Goal: Task Accomplishment & Management: Manage account settings

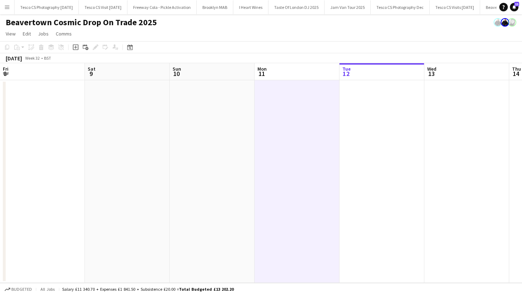
scroll to position [0, 170]
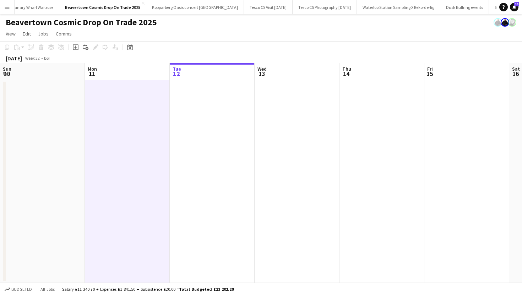
click at [9, 6] on app-icon "Menu" at bounding box center [7, 7] width 6 height 6
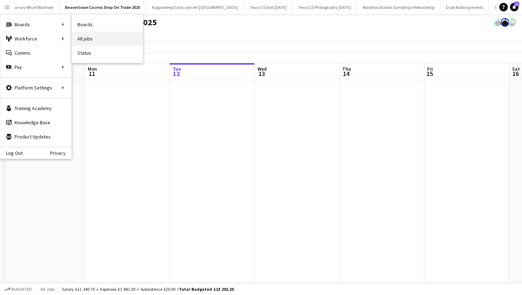
click at [89, 40] on link "All jobs" at bounding box center [107, 39] width 71 height 14
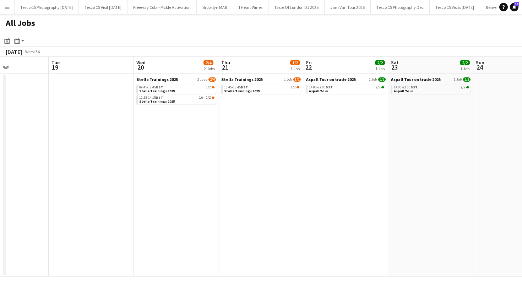
scroll to position [0, 295]
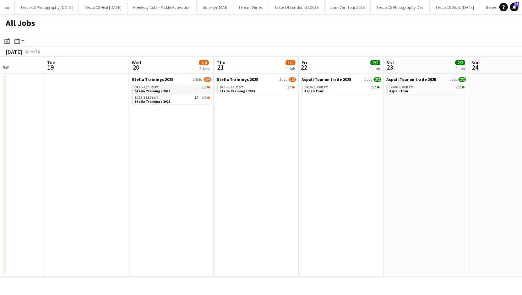
click at [200, 88] on div "09:45-12:45 BST 1/2" at bounding box center [172, 88] width 75 height 4
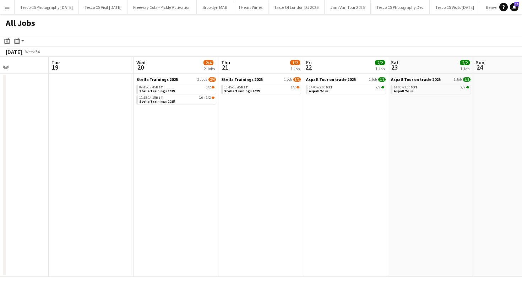
scroll to position [0, 239]
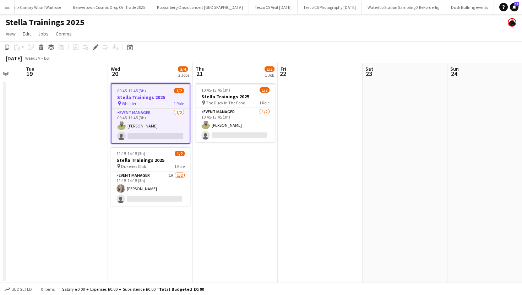
scroll to position [0, 227]
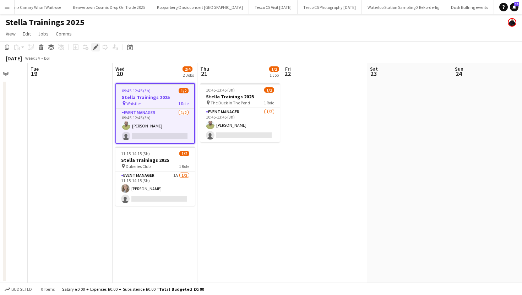
click at [94, 47] on icon at bounding box center [95, 47] width 4 height 4
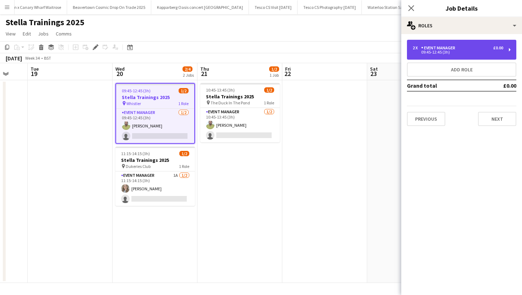
click at [476, 54] on div "2 x Event Manager £0.00 09:45-12:45 (3h)" at bounding box center [461, 50] width 109 height 20
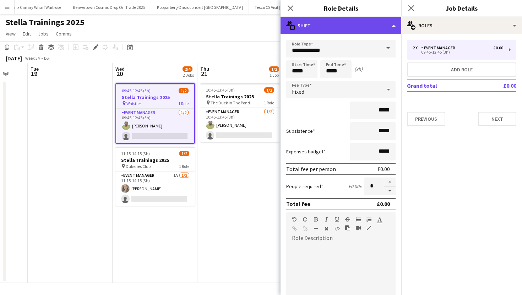
click at [363, 27] on div "multiple-actions-text Shift" at bounding box center [341, 25] width 121 height 17
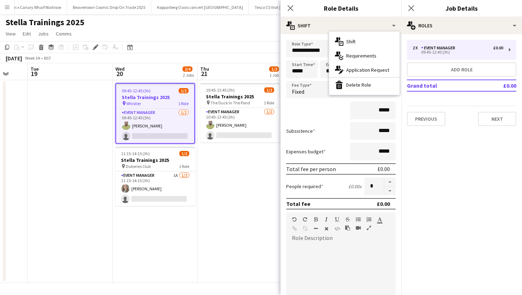
click at [322, 119] on div "*****" at bounding box center [340, 111] width 109 height 18
click at [390, 189] on button "button" at bounding box center [389, 191] width 11 height 9
type input "*"
click at [290, 11] on app-icon "Close pop-in" at bounding box center [291, 8] width 10 height 10
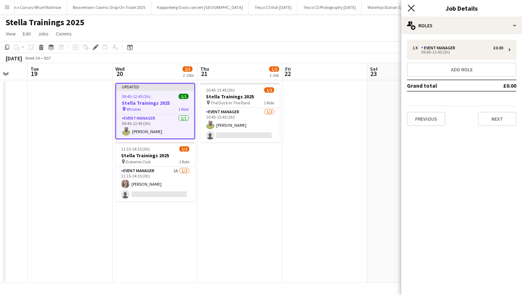
click at [408, 10] on icon "Close pop-in" at bounding box center [411, 8] width 7 height 7
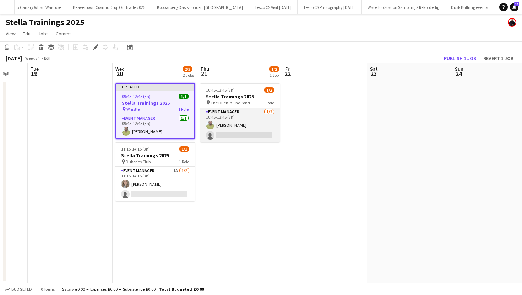
click at [228, 113] on app-card-role "Event Manager 1/2 10:45-13:45 (3h) Thomas Roberts single-neutral-actions" at bounding box center [240, 125] width 80 height 34
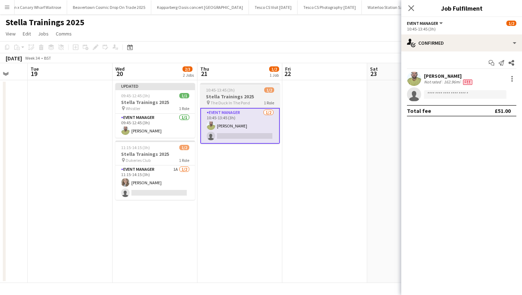
click at [224, 91] on span "10:45-13:45 (3h)" at bounding box center [220, 89] width 29 height 5
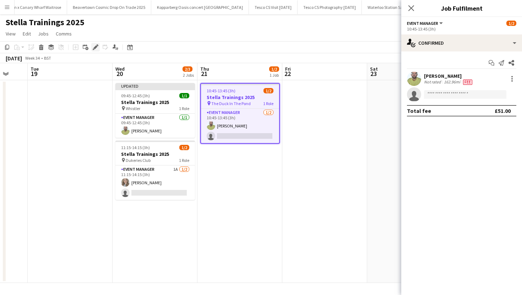
click at [96, 47] on icon at bounding box center [95, 47] width 4 height 4
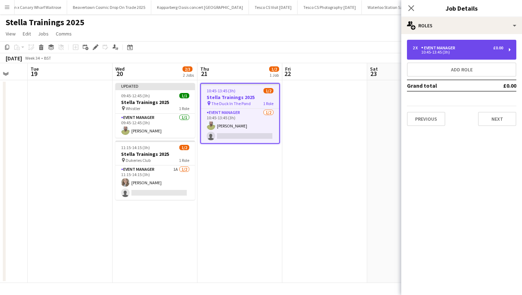
click at [466, 56] on div "2 x Event Manager £0.00 10:45-13:45 (3h)" at bounding box center [461, 50] width 109 height 20
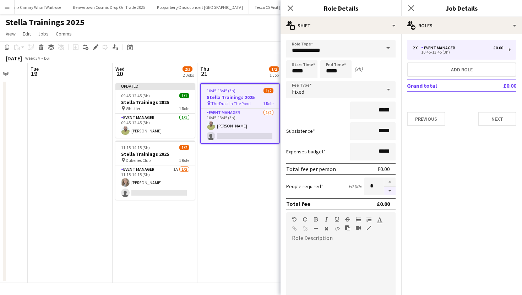
click at [390, 191] on button "button" at bounding box center [389, 191] width 11 height 9
type input "*"
click at [294, 8] on app-icon "Close pop-in" at bounding box center [291, 8] width 10 height 10
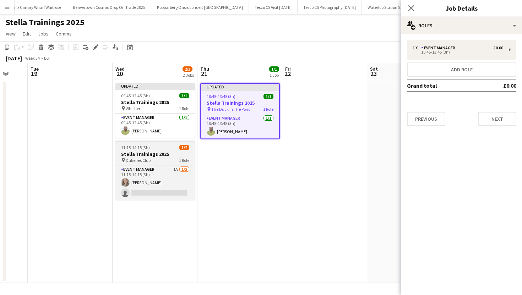
click at [159, 154] on h3 "Stella Trainings 2025" at bounding box center [155, 154] width 80 height 6
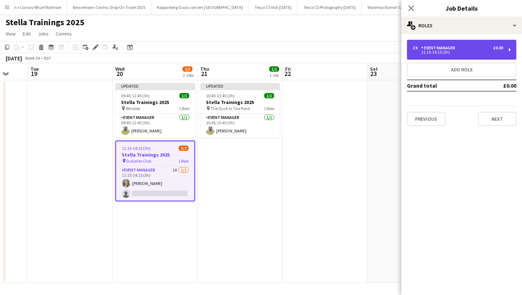
click at [485, 41] on div "2 x Event Manager £0.00 11:15-14:15 (3h)" at bounding box center [461, 50] width 109 height 20
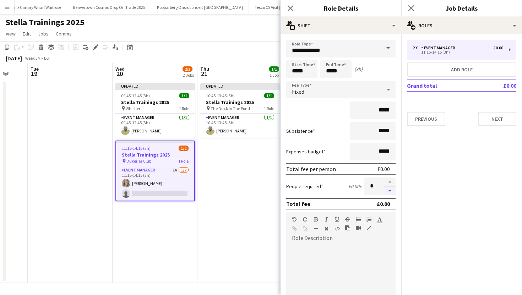
click at [390, 192] on button "button" at bounding box center [389, 191] width 11 height 9
type input "*"
click at [293, 6] on icon at bounding box center [290, 8] width 7 height 7
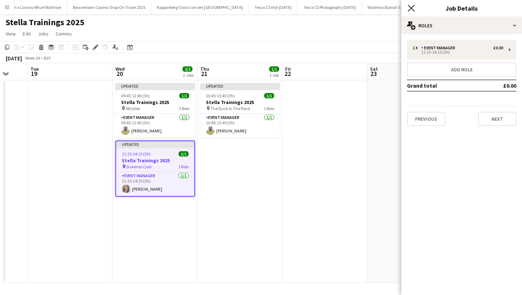
click at [408, 5] on icon at bounding box center [411, 8] width 7 height 7
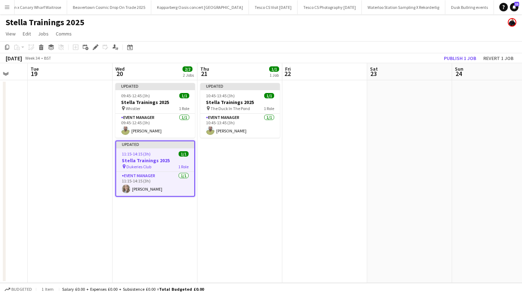
click at [272, 175] on app-date-cell "Updated 10:45-13:45 (3h) 1/1 Stella Trainings 2025 pin The Duck In The Pond 1 R…" at bounding box center [239, 181] width 85 height 203
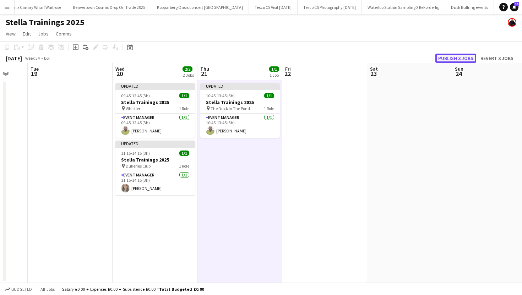
click at [445, 56] on button "Publish 3 jobs" at bounding box center [455, 58] width 41 height 9
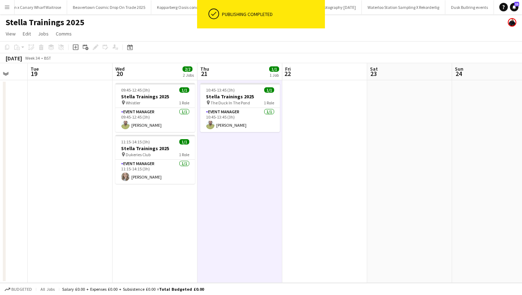
click at [8, 5] on app-icon "Menu" at bounding box center [7, 7] width 6 height 6
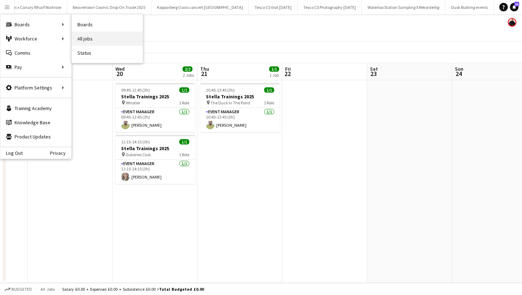
click at [98, 37] on link "All jobs" at bounding box center [107, 39] width 71 height 14
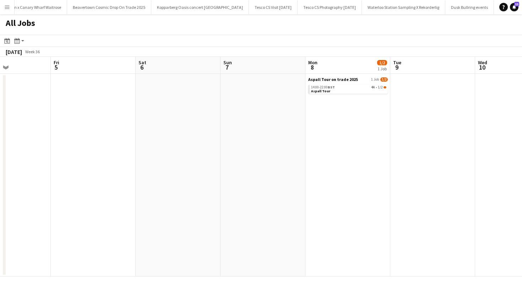
scroll to position [0, 333]
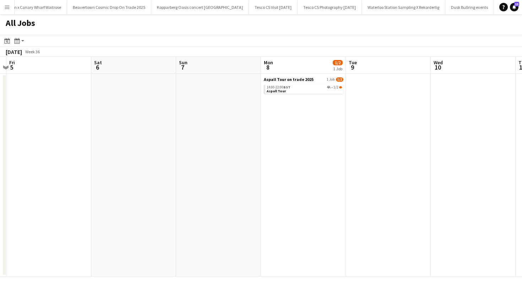
click at [298, 84] on app-calendar-brief-board "Aspall Tour on trade 2025 1 Job 1/2 14:00-22:00 BST 4A • 1/2 Aspall Tour" at bounding box center [304, 85] width 80 height 17
click at [298, 87] on div "14:00-22:00 BST 4A • 1/2" at bounding box center [304, 88] width 75 height 4
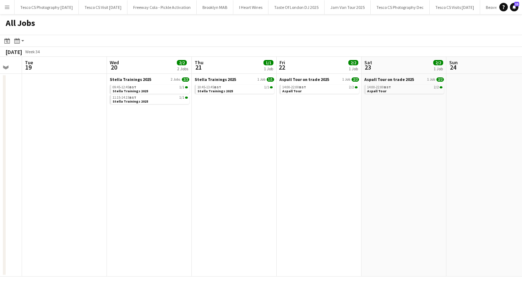
scroll to position [0, 178]
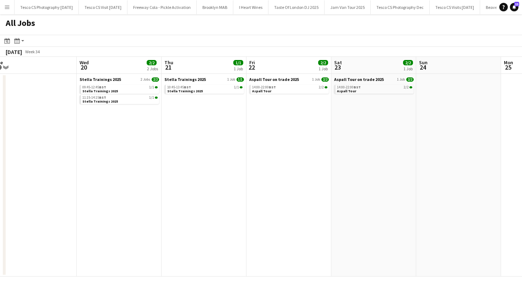
click at [5, 10] on button "Menu" at bounding box center [7, 7] width 14 height 14
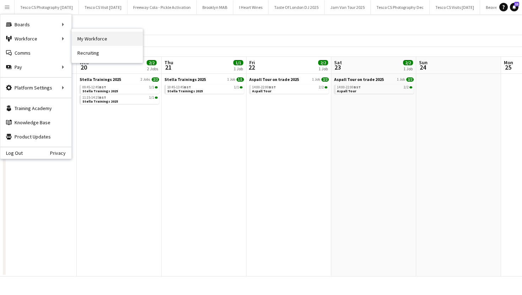
click at [77, 39] on link "My Workforce" at bounding box center [107, 39] width 71 height 14
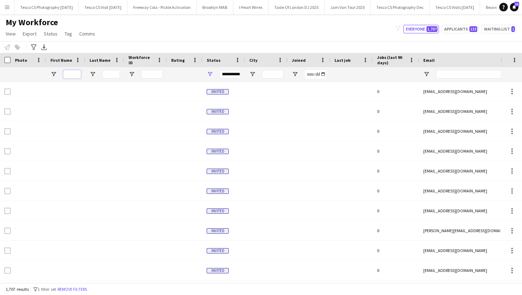
click at [71, 74] on input "First Name Filter Input" at bounding box center [72, 74] width 18 height 9
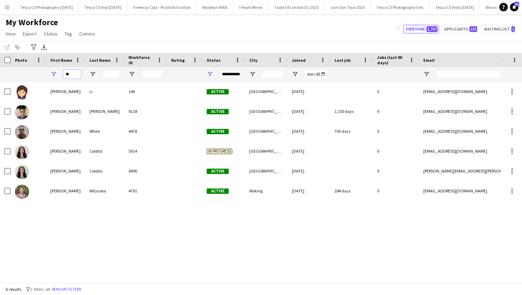
type input "*"
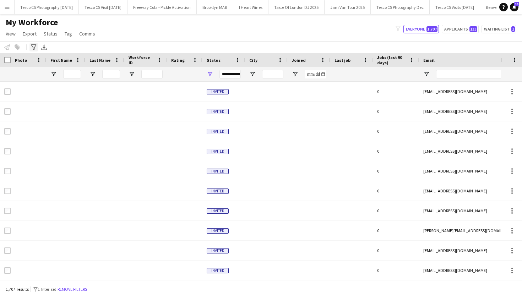
click at [30, 48] on div "Advanced filters" at bounding box center [33, 47] width 9 height 9
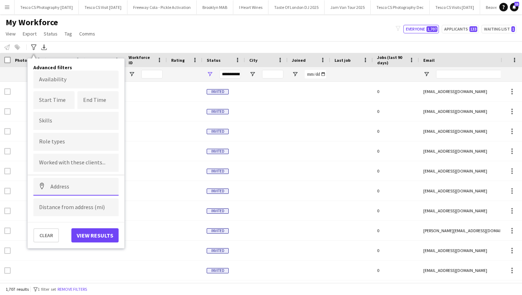
click at [75, 194] on input at bounding box center [75, 187] width 85 height 18
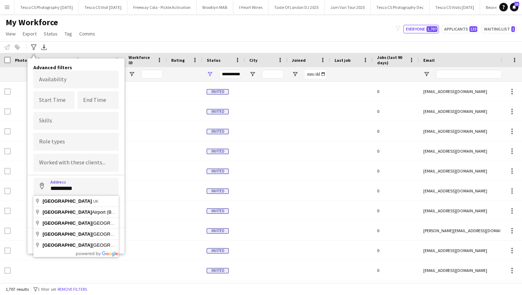
type input "**********"
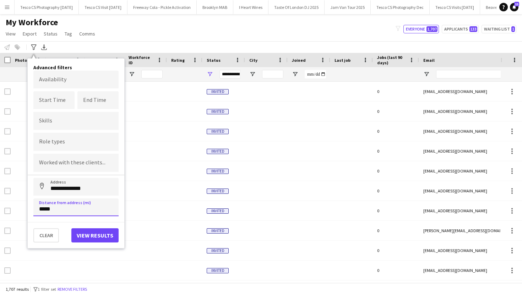
type input "*****"
click at [87, 235] on button "View results" at bounding box center [94, 235] width 47 height 14
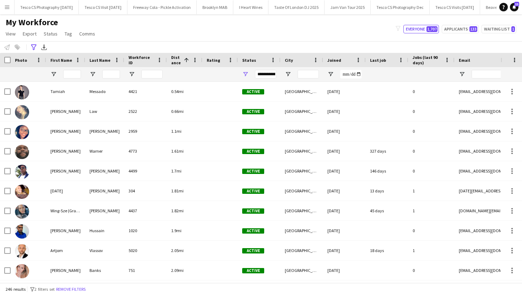
click at [11, 61] on div "Photo" at bounding box center [29, 60] width 36 height 14
click at [7, 66] on div at bounding box center [5, 60] width 11 height 14
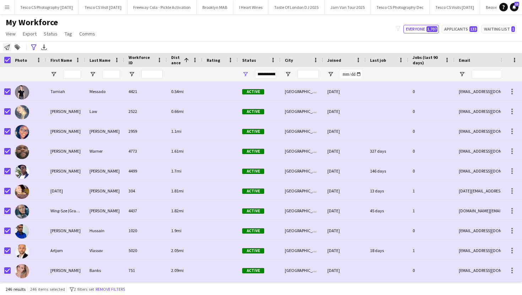
click at [7, 45] on icon "Notify workforce" at bounding box center [7, 47] width 6 height 6
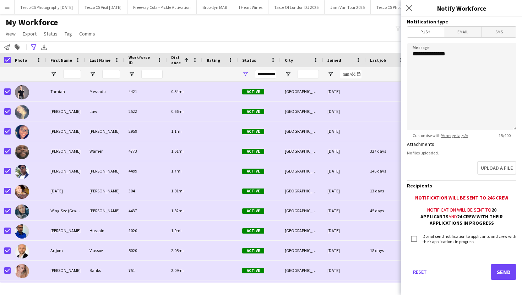
click at [468, 34] on span "Email" at bounding box center [463, 32] width 38 height 11
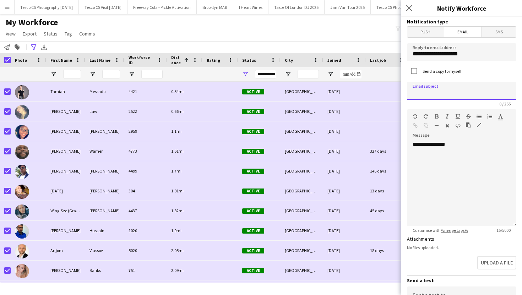
click at [455, 91] on input at bounding box center [461, 91] width 109 height 18
type input "**********"
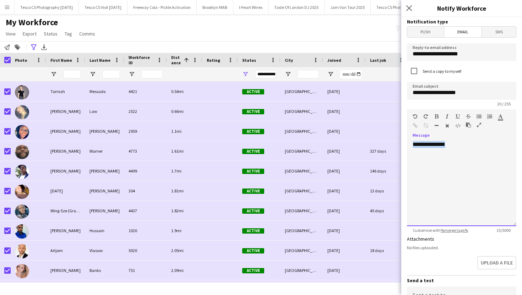
drag, startPoint x: 455, startPoint y: 145, endPoint x: 408, endPoint y: 146, distance: 46.9
click at [408, 146] on div "**********" at bounding box center [461, 183] width 109 height 85
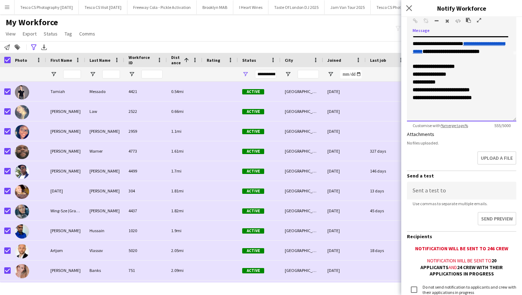
scroll to position [160, 0]
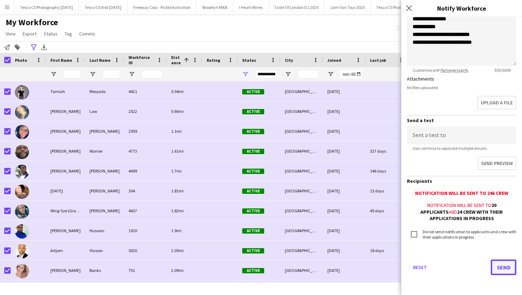
click at [505, 266] on button "Send" at bounding box center [504, 268] width 26 height 16
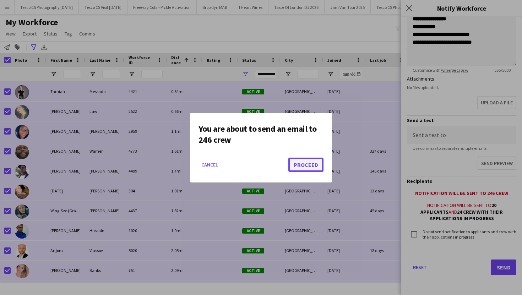
click at [308, 164] on button "Proceed" at bounding box center [305, 165] width 35 height 14
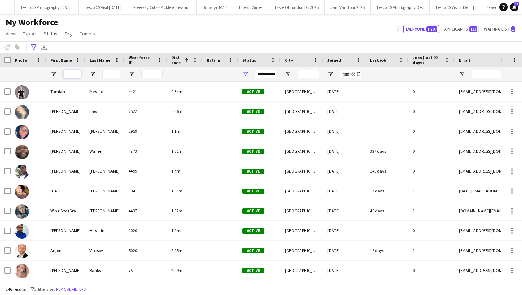
click at [70, 76] on input "First Name Filter Input" at bounding box center [72, 74] width 18 height 9
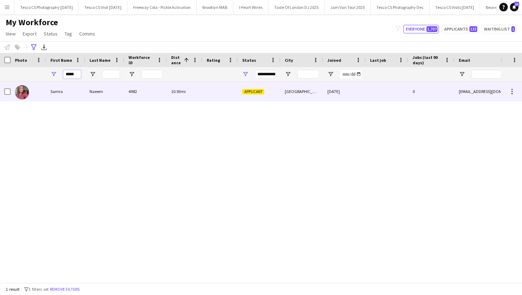
type input "*****"
click at [256, 83] on div "Applicant" at bounding box center [259, 92] width 43 height 20
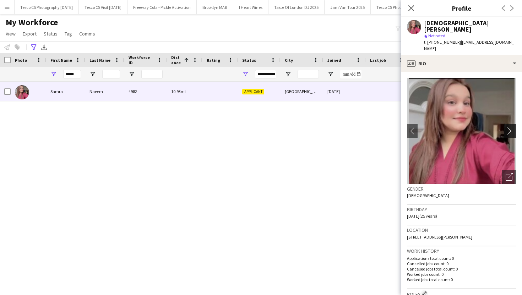
click at [511, 127] on app-icon "chevron-right" at bounding box center [511, 130] width 11 height 7
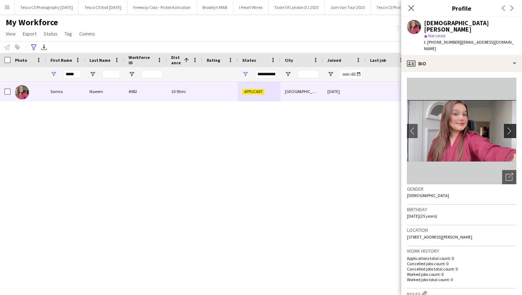
click at [511, 127] on app-icon "chevron-right" at bounding box center [511, 130] width 11 height 7
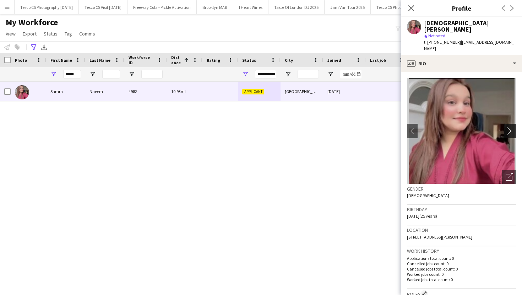
click at [511, 127] on app-icon "chevron-right" at bounding box center [511, 130] width 11 height 7
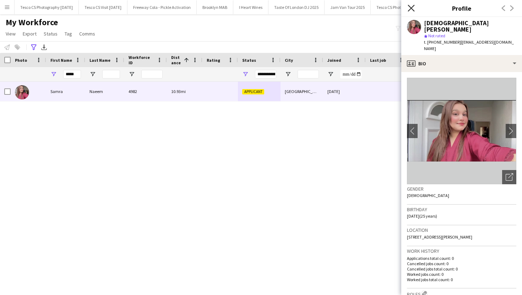
click at [411, 6] on icon "Close pop-in" at bounding box center [411, 8] width 7 height 7
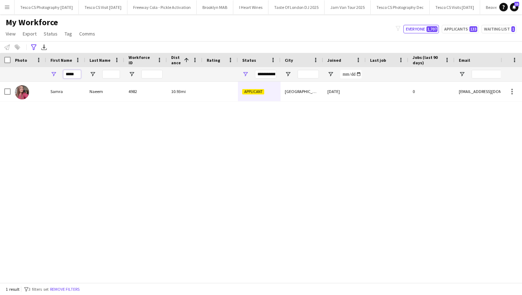
click at [75, 73] on input "*****" at bounding box center [72, 74] width 18 height 9
drag, startPoint x: 77, startPoint y: 73, endPoint x: 63, endPoint y: 73, distance: 14.2
click at [63, 73] on input "*****" at bounding box center [72, 74] width 18 height 9
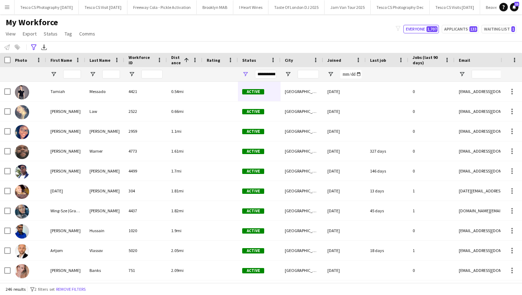
click at [3, 9] on button "Menu" at bounding box center [7, 7] width 14 height 14
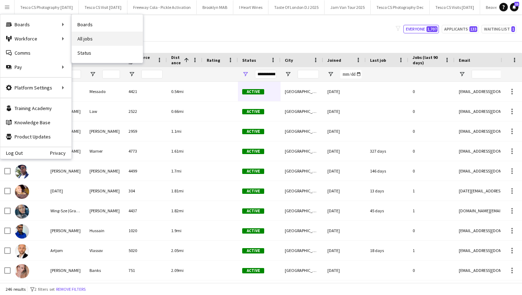
click at [83, 40] on link "All jobs" at bounding box center [107, 39] width 71 height 14
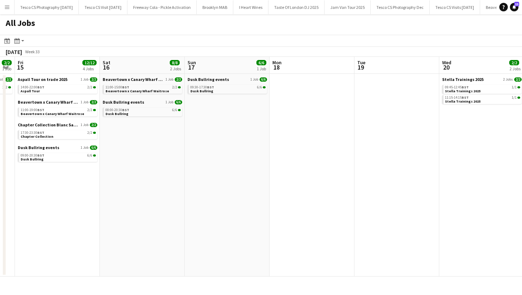
scroll to position [0, 194]
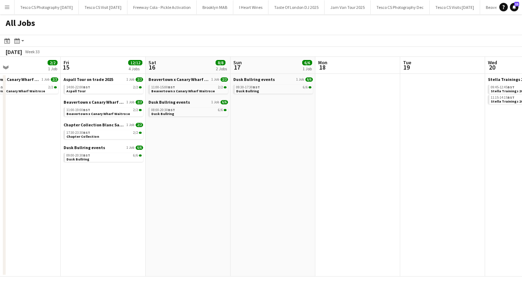
click at [3, 4] on button "Menu" at bounding box center [7, 7] width 14 height 14
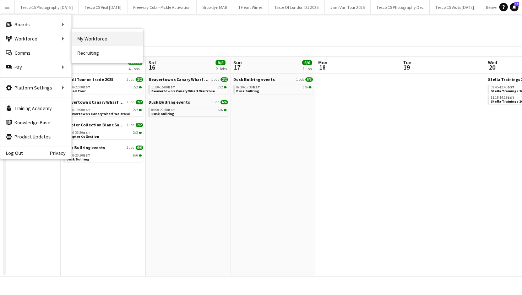
click at [94, 38] on link "My Workforce" at bounding box center [107, 39] width 71 height 14
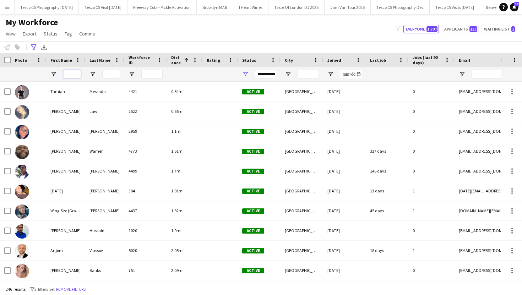
click at [70, 74] on input "First Name Filter Input" at bounding box center [72, 74] width 18 height 9
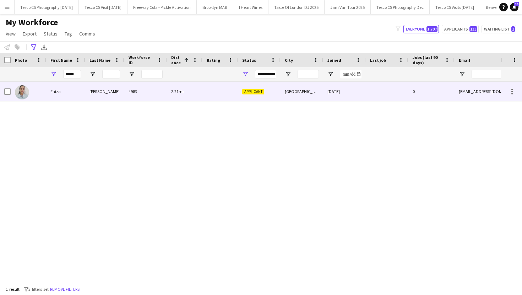
click at [91, 96] on div "Taufique" at bounding box center [104, 92] width 39 height 20
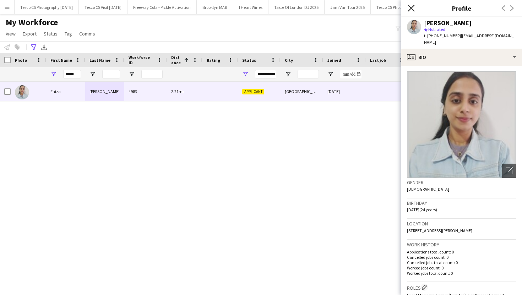
click at [408, 10] on icon "Close pop-in" at bounding box center [411, 8] width 7 height 7
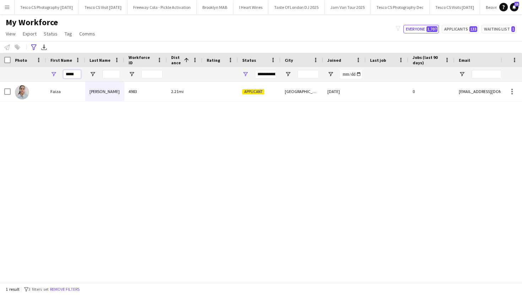
click at [76, 74] on input "*****" at bounding box center [72, 74] width 18 height 9
type input "*"
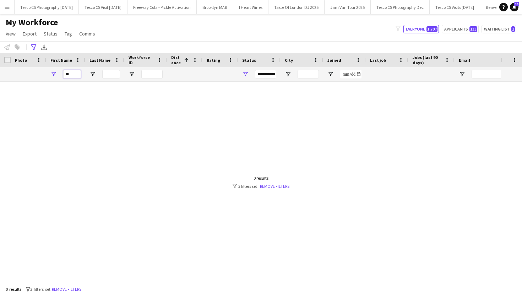
type input "*"
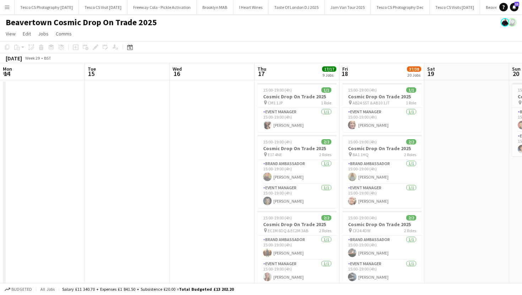
scroll to position [0, 193]
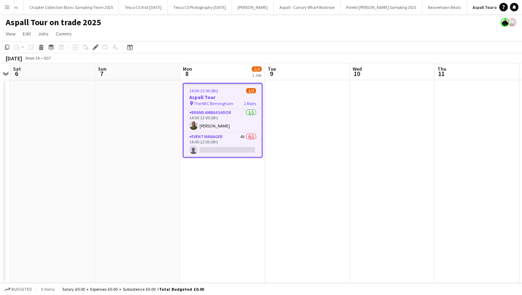
scroll to position [0, 770]
click at [254, 137] on app-card-role "Event Manager 4A 0/1 14:00-22:00 (8h) single-neutral-actions" at bounding box center [223, 145] width 78 height 24
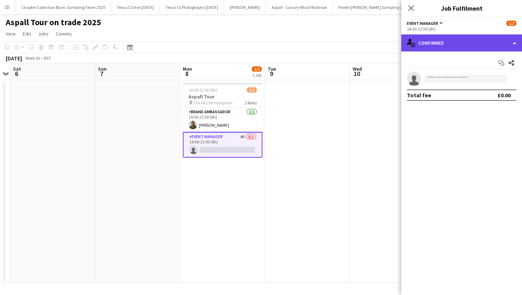
click at [431, 39] on div "single-neutral-actions-check-2 Confirmed" at bounding box center [461, 42] width 121 height 17
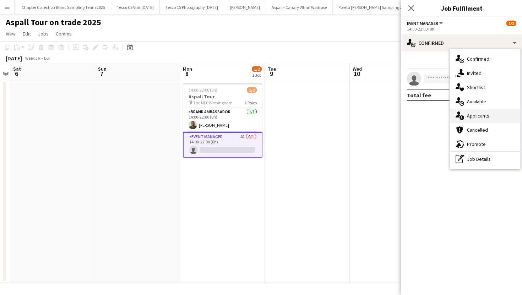
click at [481, 117] on div "single-neutral-actions-information Applicants" at bounding box center [485, 116] width 70 height 14
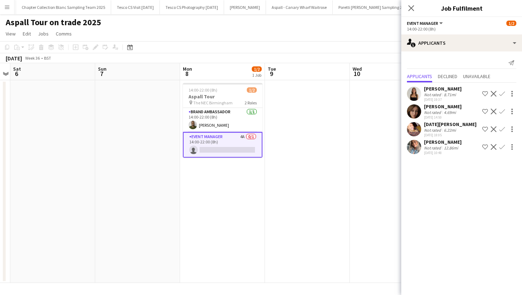
click at [442, 145] on div "12.86mi" at bounding box center [450, 147] width 17 height 5
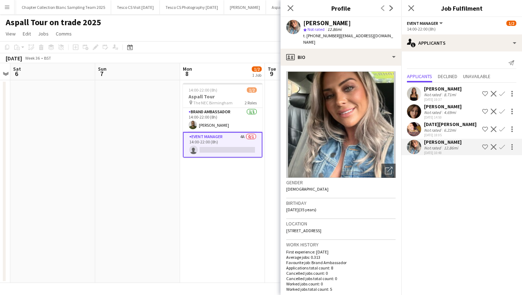
click at [417, 128] on app-user-avatar at bounding box center [414, 129] width 14 height 14
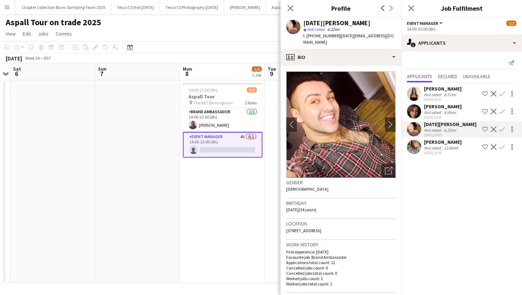
click at [419, 105] on div at bounding box center [414, 111] width 14 height 14
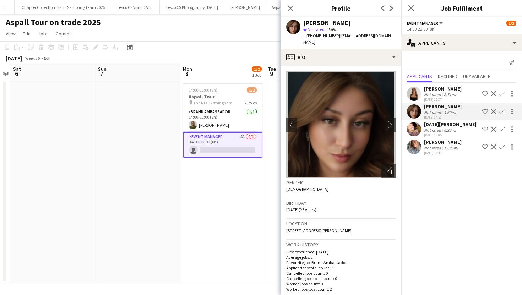
click at [419, 92] on app-user-avatar at bounding box center [414, 94] width 14 height 14
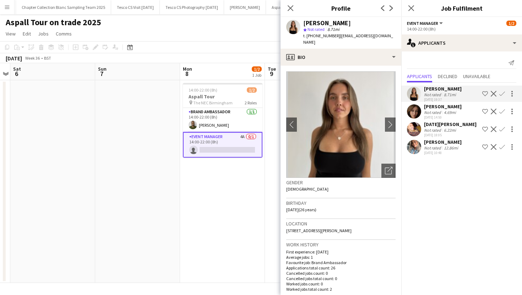
click at [419, 107] on app-user-avatar at bounding box center [414, 111] width 14 height 14
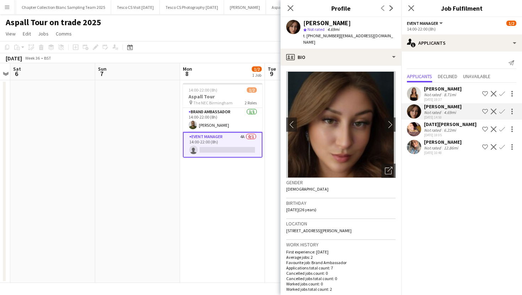
click at [420, 129] on app-user-avatar at bounding box center [414, 129] width 14 height 14
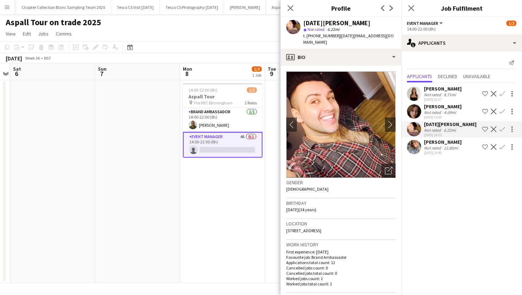
click at [418, 142] on app-user-avatar at bounding box center [414, 147] width 14 height 14
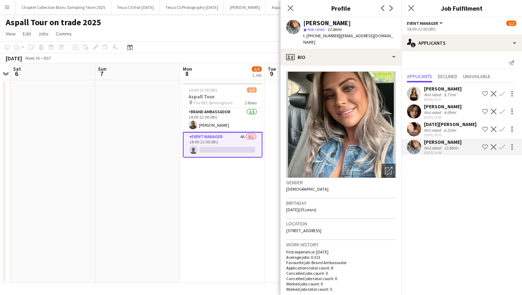
click at [418, 128] on app-user-avatar at bounding box center [414, 129] width 14 height 14
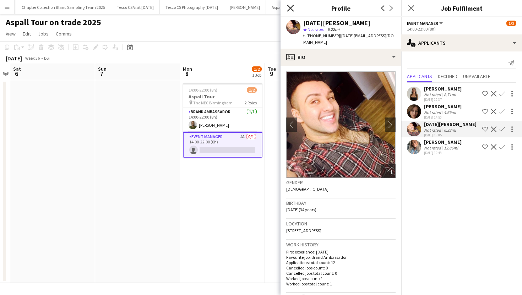
click at [292, 7] on icon "Close pop-in" at bounding box center [290, 8] width 7 height 7
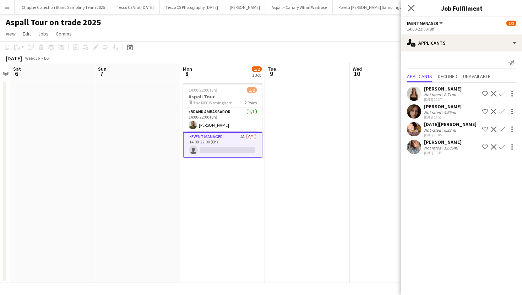
click at [411, 12] on app-icon "Close pop-in" at bounding box center [411, 8] width 10 height 10
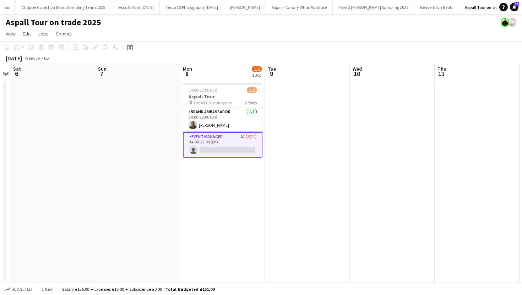
click at [215, 151] on app-card-role "Event Manager 4A 0/1 14:00-22:00 (8h) single-neutral-actions" at bounding box center [223, 145] width 80 height 26
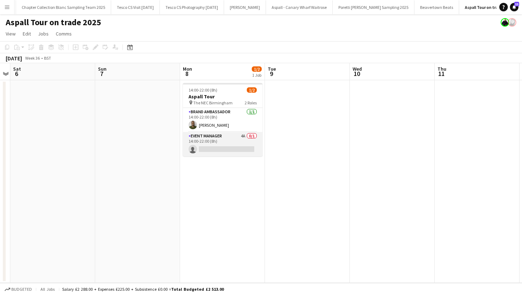
click at [216, 149] on app-card-role "Event Manager 4A 0/1 14:00-22:00 (8h) single-neutral-actions" at bounding box center [223, 144] width 80 height 24
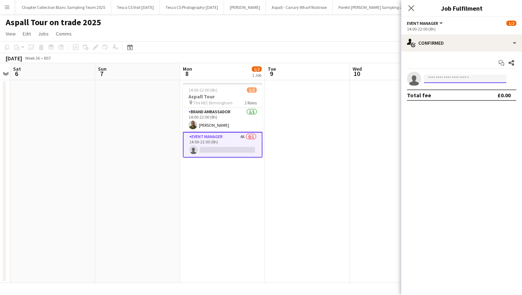
click at [425, 81] on input at bounding box center [465, 79] width 82 height 9
type input "******"
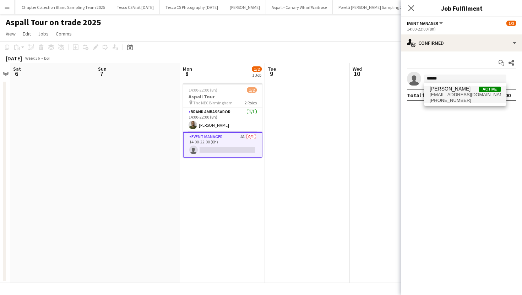
click at [451, 99] on span "+447950818486" at bounding box center [465, 101] width 71 height 6
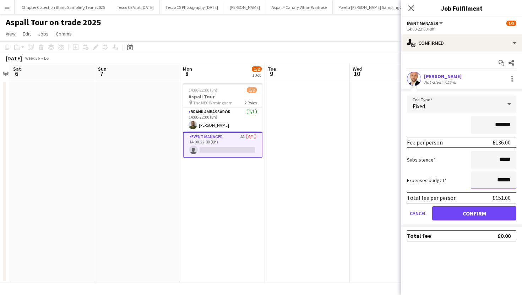
click at [503, 179] on input "******" at bounding box center [493, 181] width 45 height 18
type input "******"
click at [484, 214] on button "Confirm" at bounding box center [474, 213] width 84 height 14
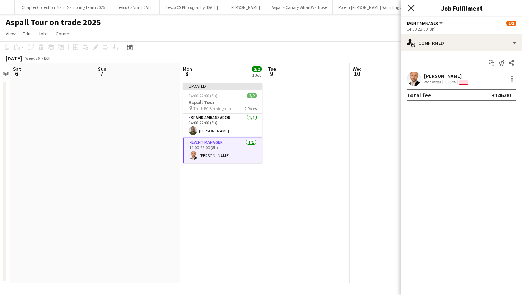
click at [410, 6] on icon "Close pop-in" at bounding box center [411, 8] width 7 height 7
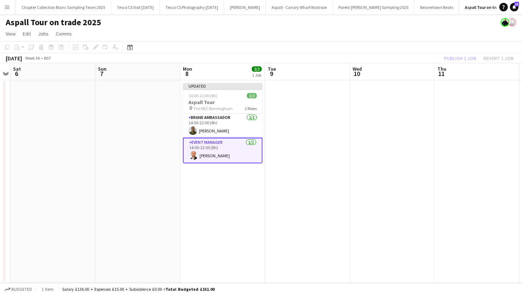
click at [297, 117] on app-date-cell at bounding box center [307, 181] width 85 height 203
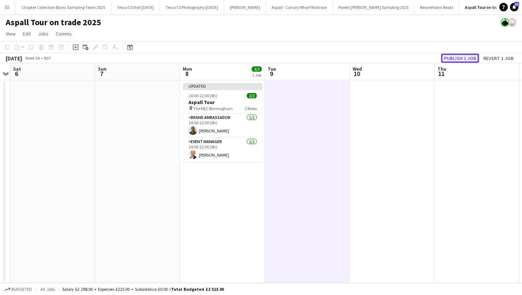
click at [449, 56] on button "Publish 1 job" at bounding box center [460, 58] width 38 height 9
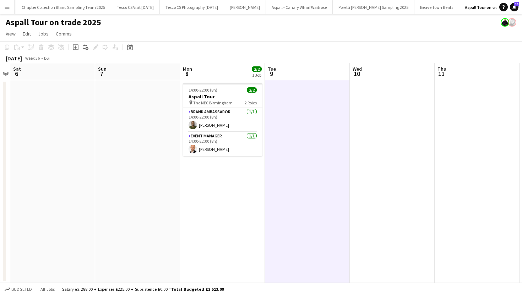
click at [2, 8] on button "Menu" at bounding box center [7, 7] width 14 height 14
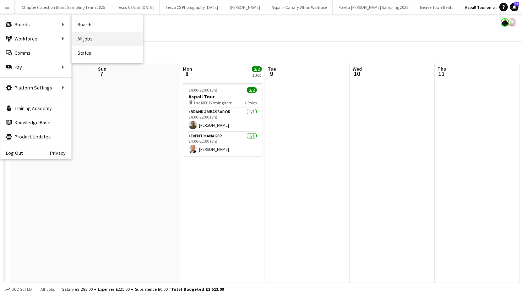
click at [80, 36] on link "All jobs" at bounding box center [107, 39] width 71 height 14
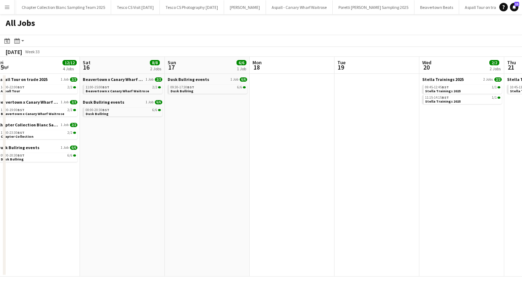
scroll to position [0, 188]
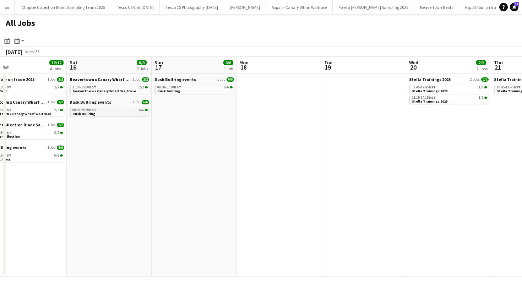
click at [134, 111] on div "08:00-20:30 BST 6/6" at bounding box center [109, 110] width 75 height 4
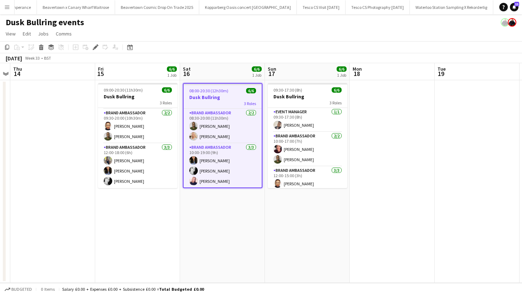
scroll to position [23, 0]
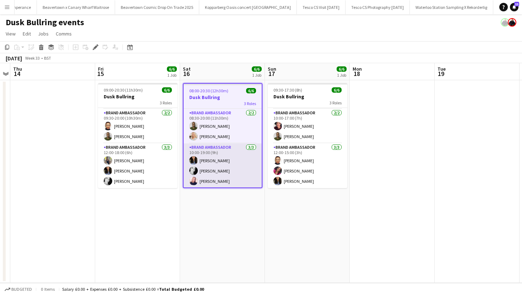
click at [193, 169] on app-user-avatar at bounding box center [193, 171] width 9 height 9
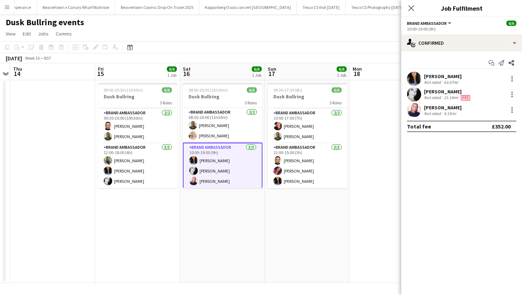
click at [432, 93] on div "[PERSON_NAME]" at bounding box center [448, 91] width 48 height 6
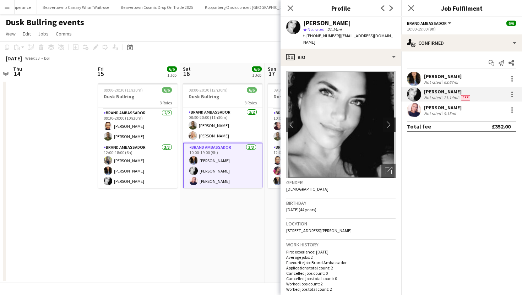
click at [390, 121] on app-icon "chevron-right" at bounding box center [390, 124] width 11 height 7
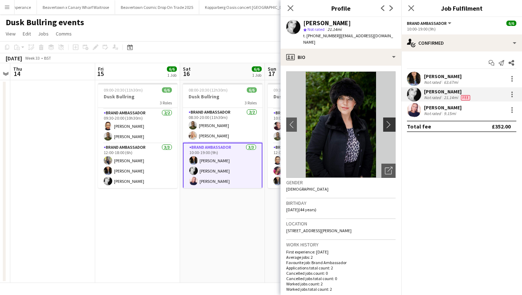
click at [390, 121] on app-icon "chevron-right" at bounding box center [390, 124] width 11 height 7
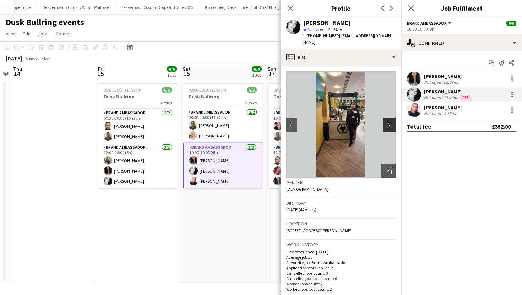
click at [390, 121] on app-icon "chevron-right" at bounding box center [390, 124] width 11 height 7
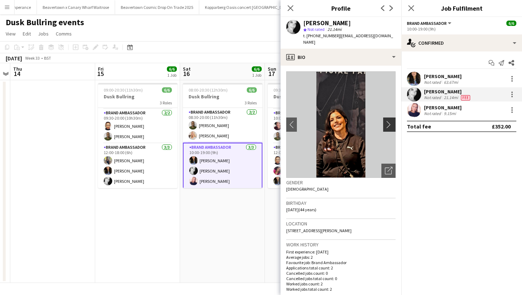
click at [390, 121] on app-icon "chevron-right" at bounding box center [390, 124] width 11 height 7
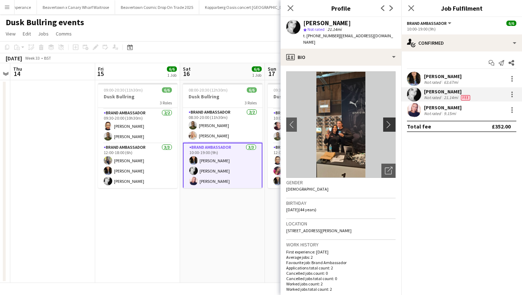
click at [390, 121] on app-icon "chevron-right" at bounding box center [390, 124] width 11 height 7
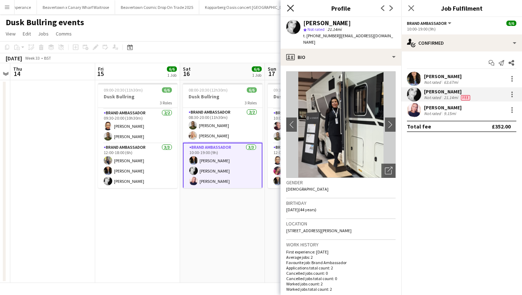
click at [292, 9] on icon at bounding box center [290, 8] width 7 height 7
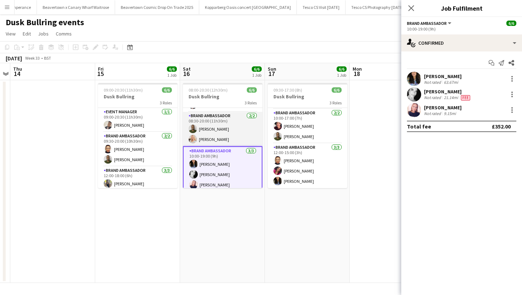
scroll to position [25, 0]
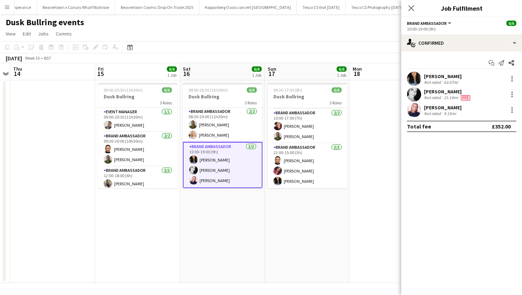
click at [201, 170] on app-card-role "Brand Ambassador 3/3 10:00-19:00 (9h) Christine Mak Vanessa Thom Sara Zurakowski" at bounding box center [223, 165] width 80 height 46
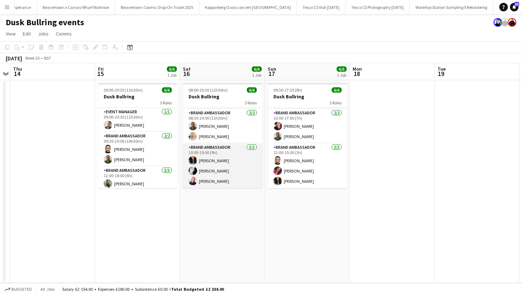
click at [201, 170] on app-card-role "Brand Ambassador 3/3 10:00-19:00 (9h) Christine Mak Vanessa Thom Sara Zurakowski" at bounding box center [223, 165] width 80 height 45
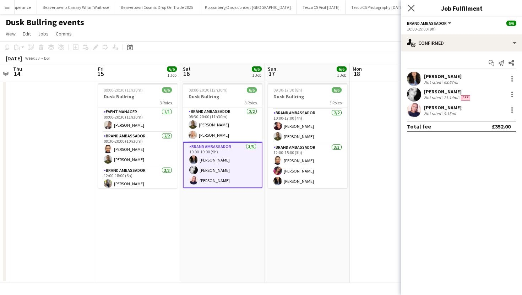
click at [407, 6] on app-icon "Close pop-in" at bounding box center [411, 8] width 10 height 10
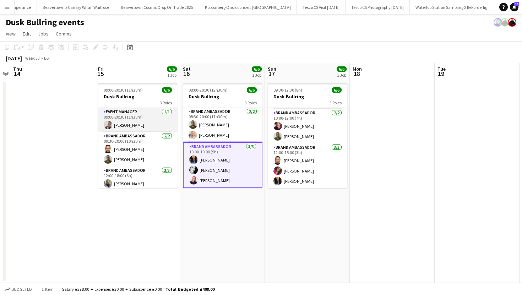
click at [136, 125] on app-card-role "Event Manager 1/1 09:00-20:30 (11h30m) Umar Bhayat" at bounding box center [138, 120] width 80 height 24
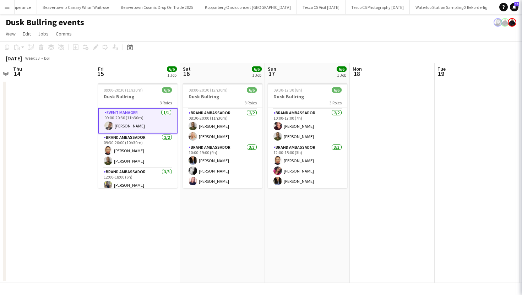
scroll to position [23, 0]
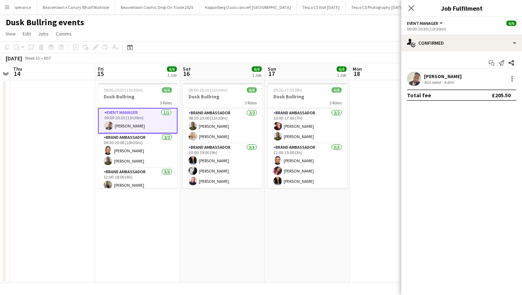
click at [472, 80] on div "Umar Bhayat Not rated 4.6mi" at bounding box center [461, 79] width 121 height 14
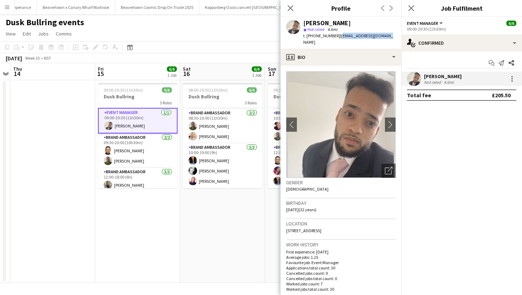
drag, startPoint x: 337, startPoint y: 37, endPoint x: 385, endPoint y: 37, distance: 47.2
click at [385, 37] on span "| umarbhayat@hotmail.com" at bounding box center [348, 39] width 90 height 12
copy span "umarbhayat@hotmail.com"
click at [286, 6] on app-icon "Close pop-in" at bounding box center [291, 8] width 10 height 10
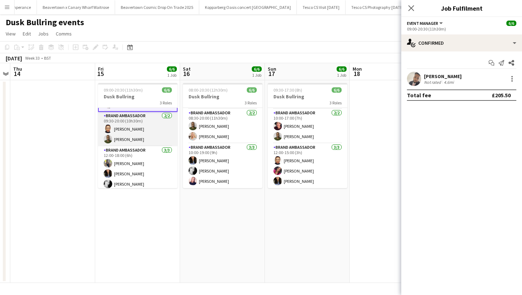
scroll to position [0, 0]
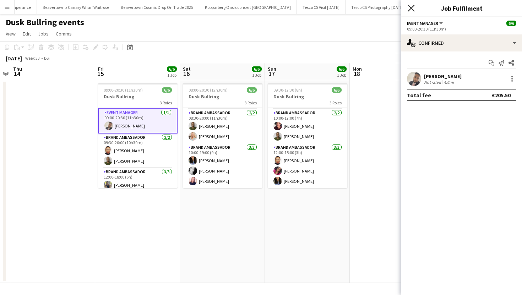
click at [408, 10] on icon "Close pop-in" at bounding box center [411, 8] width 7 height 7
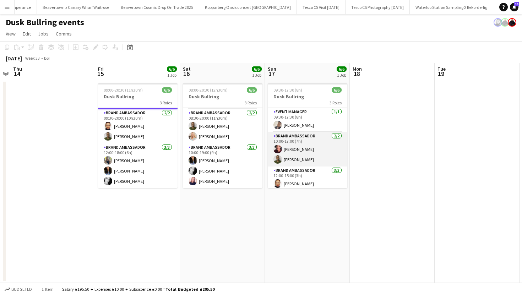
scroll to position [23, 0]
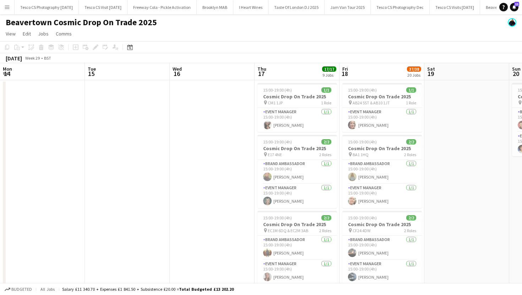
scroll to position [0, 193]
